Goal: Information Seeking & Learning: Find specific fact

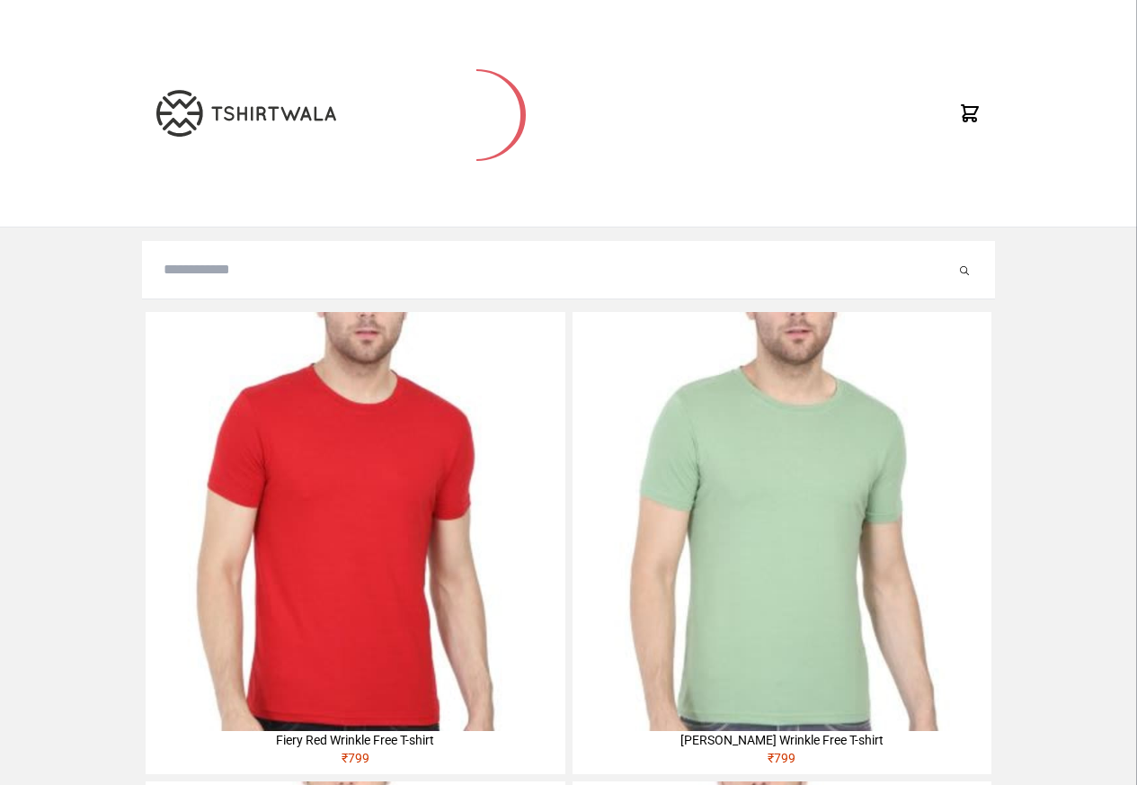
click at [191, 277] on input "search" at bounding box center [560, 270] width 792 height 22
paste input "**********"
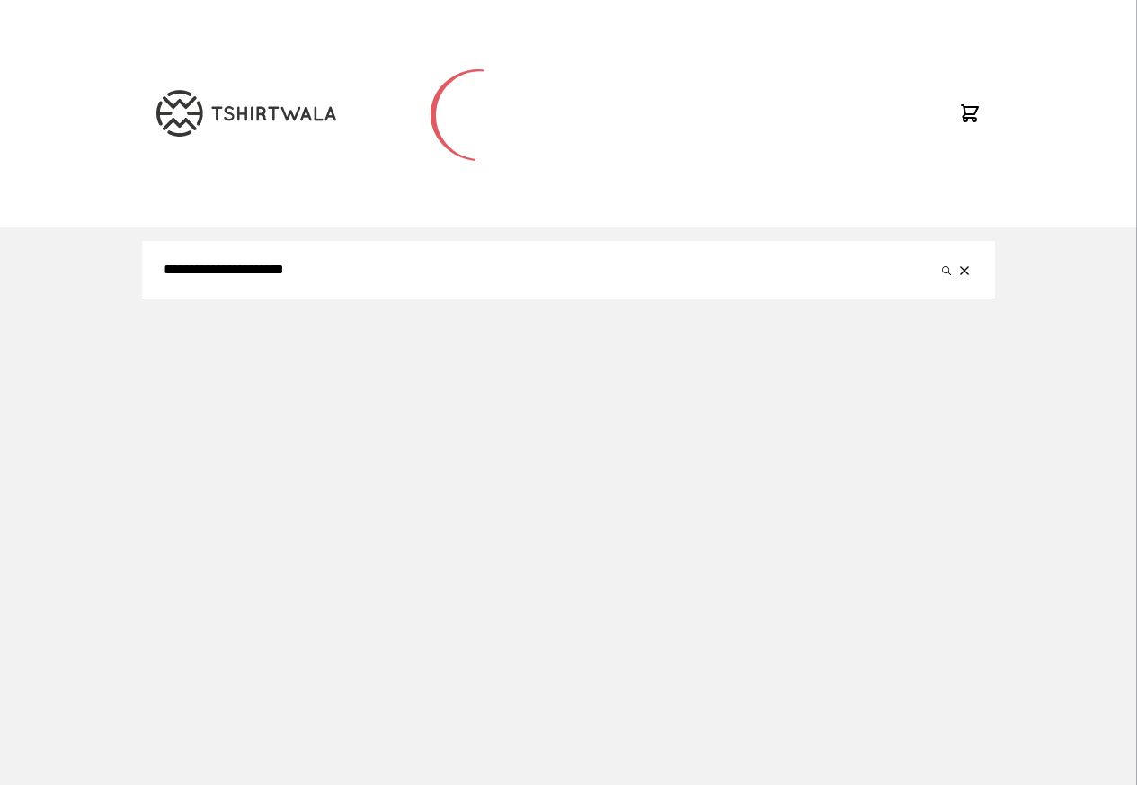
type input "**********"
click at [938, 259] on button "submit" at bounding box center [947, 270] width 18 height 22
